Goal: Task Accomplishment & Management: Manage account settings

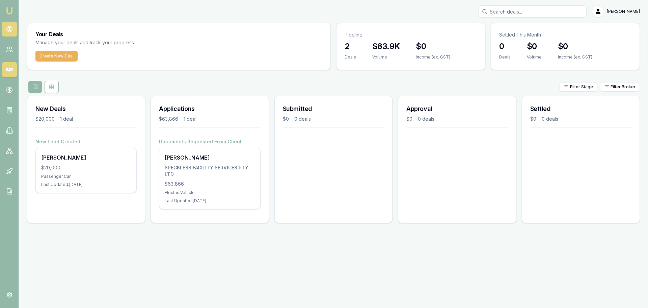
click at [9, 31] on icon at bounding box center [9, 29] width 7 height 7
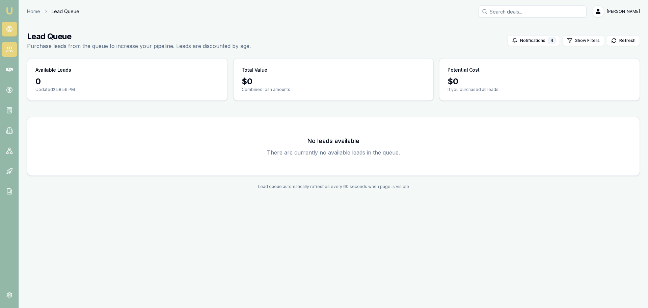
click at [12, 52] on icon at bounding box center [9, 49] width 7 height 7
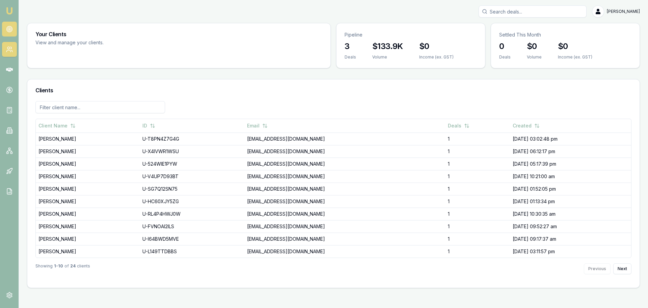
click at [6, 27] on icon at bounding box center [9, 29] width 7 height 7
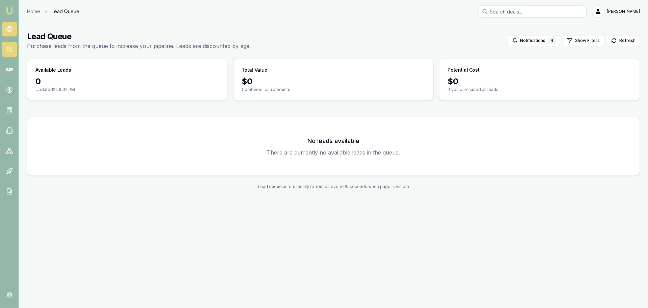
click at [7, 54] on link at bounding box center [9, 49] width 15 height 15
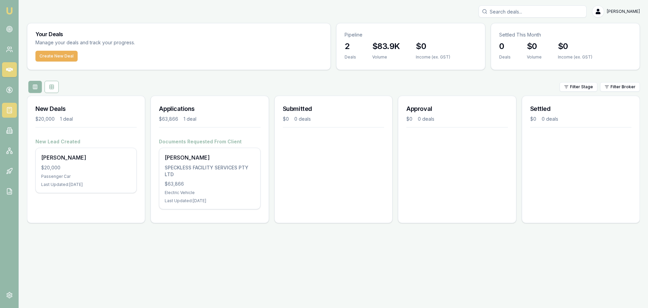
click at [10, 111] on icon at bounding box center [9, 110] width 7 height 7
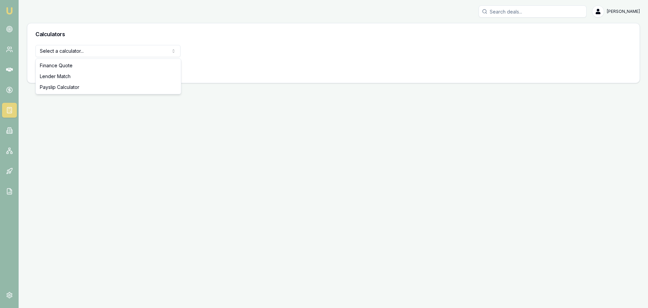
click at [88, 48] on html "Emu Broker Jack Armstrong Toggle Menu Calculators Select a calculator... Financ…" at bounding box center [324, 154] width 648 height 308
select select "payslip-calculator"
click at [62, 74] on button "View Calculator" at bounding box center [59, 68] width 48 height 12
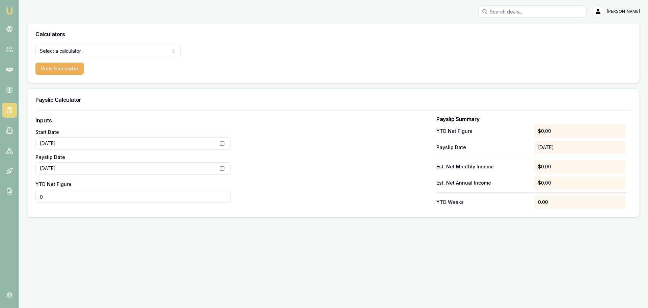
drag, startPoint x: 52, startPoint y: 199, endPoint x: 0, endPoint y: 206, distance: 52.3
click at [9, 203] on div "Emu Broker Jack Armstrong Toggle Menu Calculators Select a calculator... Financ…" at bounding box center [324, 154] width 648 height 308
click at [297, 193] on div at bounding box center [333, 162] width 195 height 93
click at [69, 186] on label "YTD Net Figure" at bounding box center [53, 184] width 36 height 6
click at [69, 190] on input "$0" at bounding box center [132, 196] width 195 height 12
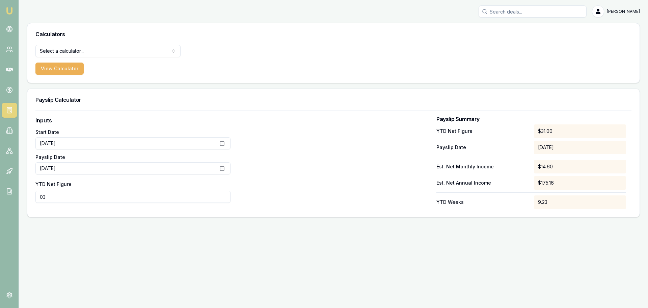
type input "0"
click at [195, 164] on button "September 2nd, 2025" at bounding box center [132, 168] width 195 height 12
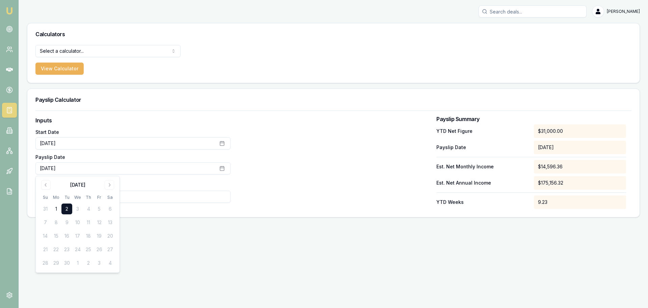
click at [281, 153] on div at bounding box center [333, 162] width 195 height 93
click at [164, 216] on div "Inputs Start Date July 1st, 2025 Payslip Date September 2nd, 2025 YTD Net Figur…" at bounding box center [333, 163] width 613 height 106
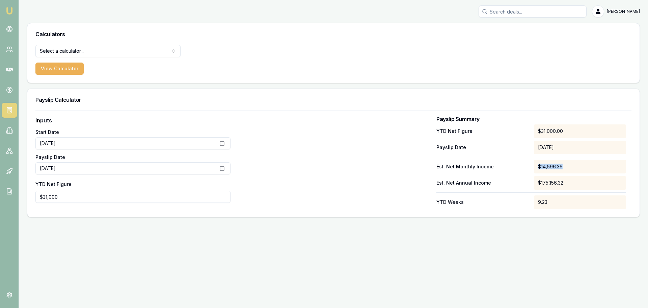
drag, startPoint x: 569, startPoint y: 165, endPoint x: 495, endPoint y: 167, distance: 73.7
click at [496, 167] on div "Est. Net Monthly Income $14,596.36" at bounding box center [532, 167] width 190 height 14
drag, startPoint x: 0, startPoint y: 189, endPoint x: 0, endPoint y: 162, distance: 26.7
click at [0, 164] on div "Emu Broker Jack Armstrong Toggle Menu Calculators Select a calculator... Financ…" at bounding box center [324, 154] width 648 height 308
type input "$24,868"
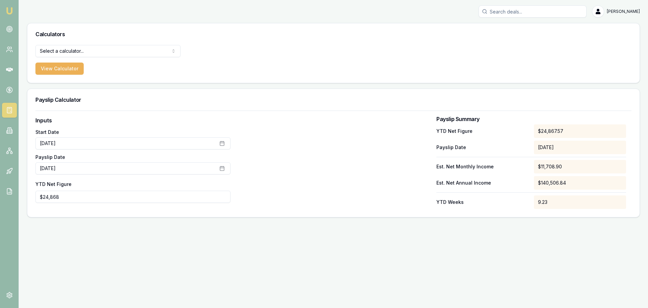
click at [325, 162] on div at bounding box center [333, 162] width 195 height 93
click at [487, 171] on div "Est. Net Monthly Income $11,708.90" at bounding box center [532, 167] width 190 height 14
click at [526, 158] on div "YTD Net Figure $24,867.57 Payslip Date 02/09/2025 Est. Net Monthly Income $11,7…" at bounding box center [532, 166] width 190 height 84
click at [496, 141] on div "Payslip Date 02/09/2025" at bounding box center [532, 147] width 190 height 14
click at [8, 24] on link at bounding box center [9, 29] width 15 height 15
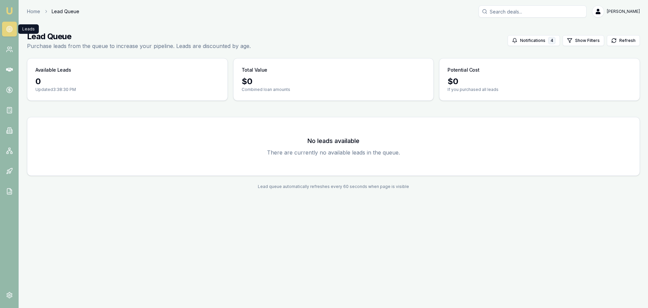
click at [9, 24] on link at bounding box center [9, 29] width 15 height 15
drag, startPoint x: 10, startPoint y: 46, endPoint x: 12, endPoint y: 37, distance: 8.9
click at [10, 46] on icon at bounding box center [9, 49] width 7 height 7
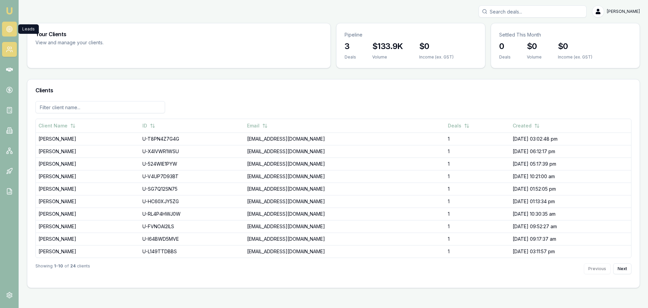
click at [11, 26] on icon at bounding box center [9, 29] width 7 height 7
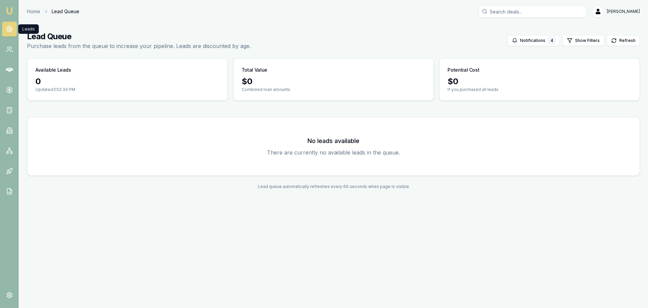
drag, startPoint x: 120, startPoint y: 27, endPoint x: 81, endPoint y: 0, distance: 46.9
click at [120, 27] on main "Lead Queue Purchase leads from the queue to increase your pipeline. Leads are d…" at bounding box center [334, 110] width 630 height 174
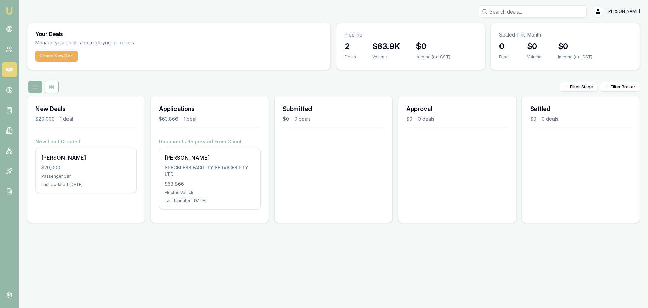
click at [152, 74] on div "Your Deals Manage your deals and track your progress. Create New Deal Pipeline …" at bounding box center [333, 125] width 613 height 205
click at [15, 105] on link at bounding box center [9, 110] width 15 height 15
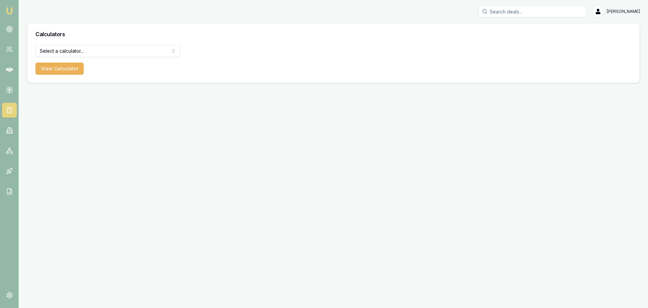
click at [103, 53] on html "Emu Broker Jack Armstrong Toggle Menu Calculators Select a calculator... Financ…" at bounding box center [324, 154] width 648 height 308
select select "payslip-calculator"
drag, startPoint x: 144, startPoint y: 177, endPoint x: 162, endPoint y: 171, distance: 20.0
click at [144, 177] on div "Emu Broker Jack Armstrong Toggle Menu Calculators Payslip Calculator Finance Qu…" at bounding box center [324, 154] width 648 height 308
click at [59, 70] on button "View Calculator" at bounding box center [59, 68] width 48 height 12
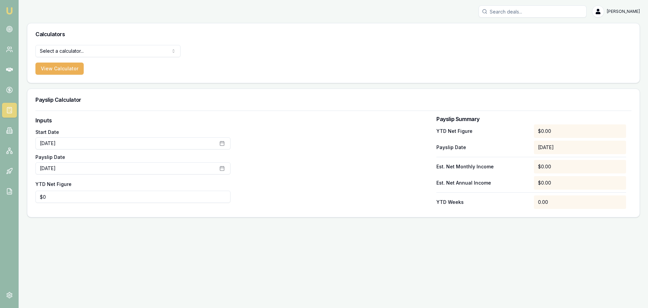
type input "0"
click at [72, 202] on input "0" at bounding box center [132, 196] width 195 height 12
type input "$22,951"
click at [403, 180] on div at bounding box center [333, 162] width 195 height 93
click at [14, 32] on link at bounding box center [9, 29] width 15 height 15
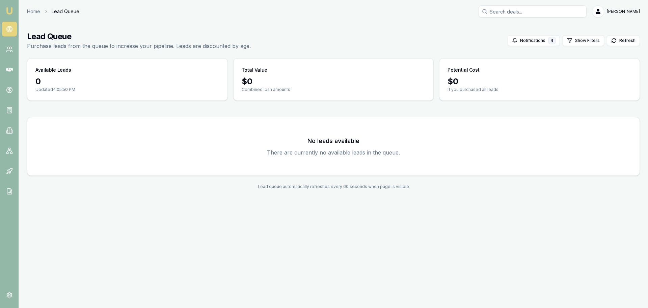
click at [107, 90] on p "Updated 4:05:50 PM" at bounding box center [127, 89] width 184 height 5
click at [8, 50] on icon at bounding box center [9, 49] width 7 height 7
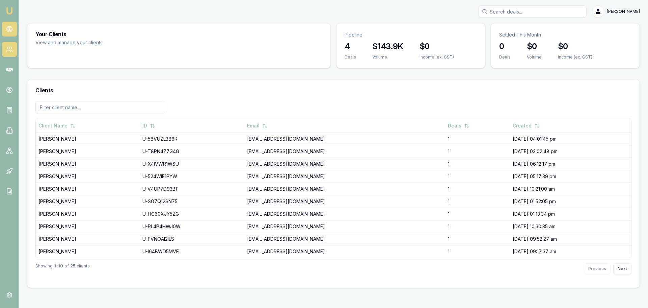
click at [14, 30] on link at bounding box center [9, 29] width 15 height 15
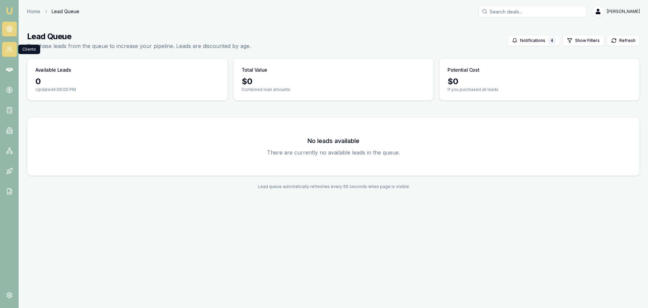
click at [8, 44] on link at bounding box center [9, 49] width 15 height 15
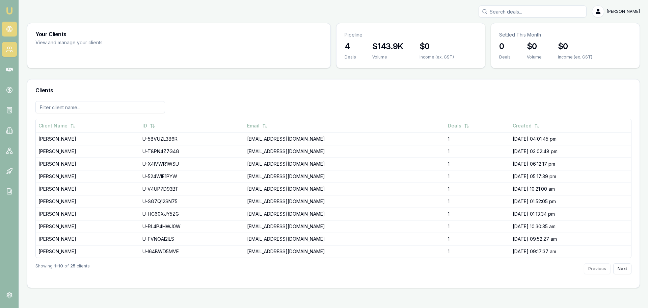
click at [16, 30] on link at bounding box center [9, 29] width 15 height 15
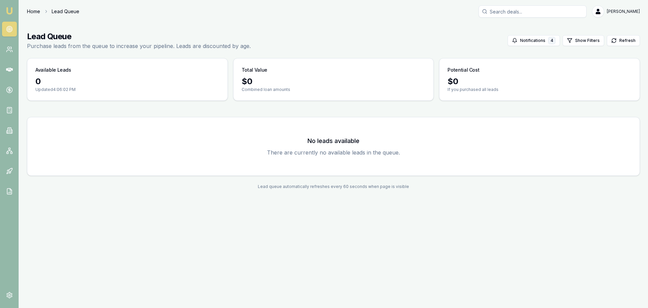
click at [36, 11] on link "Home" at bounding box center [33, 11] width 13 height 7
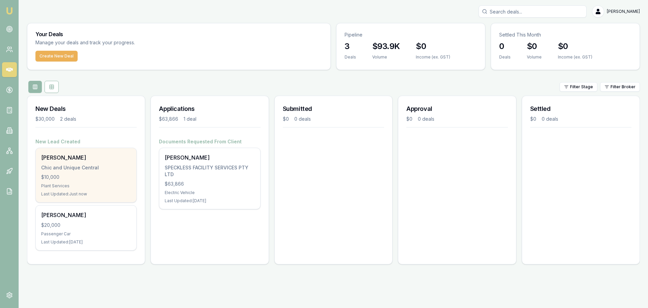
click at [91, 167] on div "Chic and Unique Central" at bounding box center [86, 167] width 90 height 7
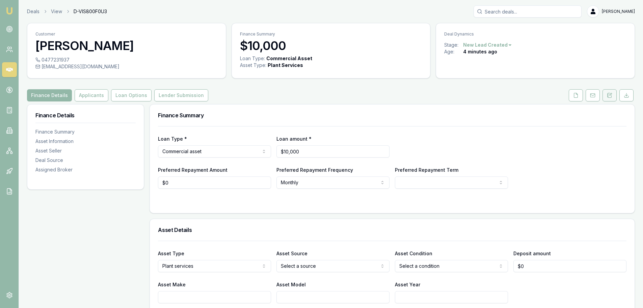
click at [610, 96] on icon at bounding box center [609, 95] width 5 height 5
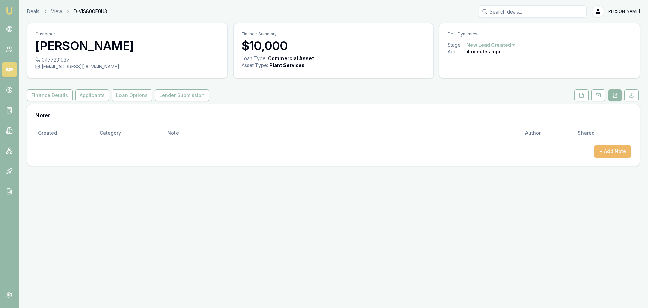
click at [612, 151] on button "+ Add Note" at bounding box center [612, 151] width 37 height 12
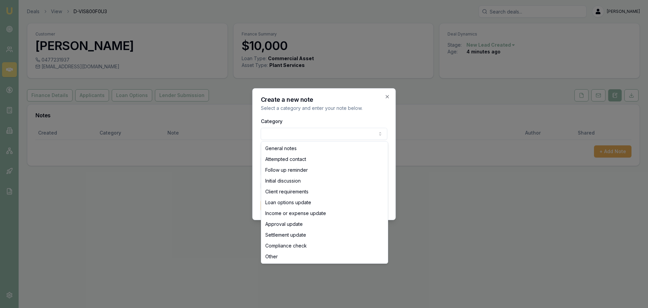
click at [317, 135] on body "Emu Broker Deals View D-VIS800F0U3 Jack Armstrong Toggle Menu Customer Maria De…" at bounding box center [324, 154] width 648 height 308
drag, startPoint x: 295, startPoint y: 149, endPoint x: 286, endPoint y: 165, distance: 18.3
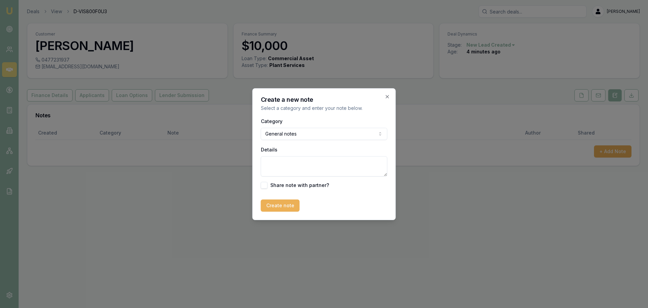
drag, startPoint x: 286, startPoint y: 165, endPoint x: 286, endPoint y: 161, distance: 4.4
click at [286, 165] on textarea "Details" at bounding box center [324, 166] width 127 height 20
type textarea "Graeme crockett"
click at [286, 205] on button "Create note" at bounding box center [280, 205] width 39 height 12
click at [230, 227] on div "Emu Broker Deals View D-VIS800F0U3 Jack Armstrong Toggle Menu Customer Maria De…" at bounding box center [324, 154] width 648 height 308
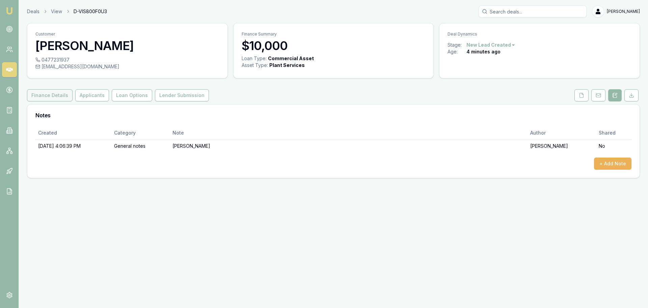
click at [50, 93] on button "Finance Details" at bounding box center [50, 95] width 46 height 12
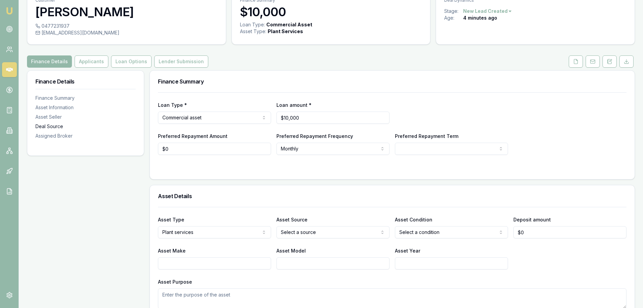
click at [48, 124] on div "Deal Source" at bounding box center [85, 126] width 100 height 7
